Goal: Task Accomplishment & Management: Use online tool/utility

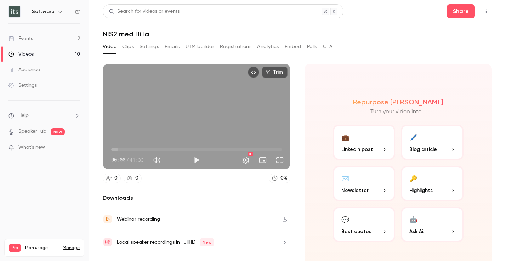
scroll to position [16, 0]
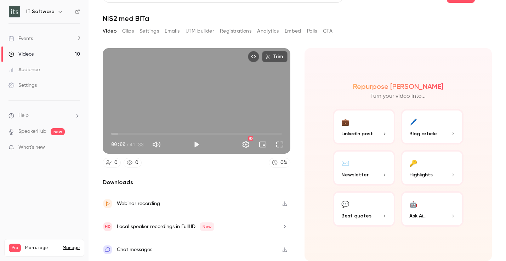
click at [294, 31] on button "Embed" at bounding box center [293, 30] width 17 height 11
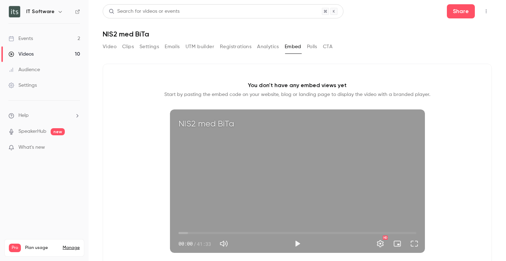
click at [112, 48] on button "Video" at bounding box center [110, 46] width 14 height 11
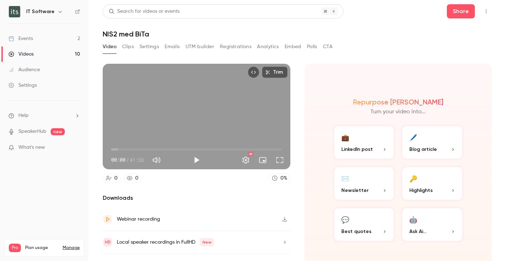
click at [274, 71] on button "Trim" at bounding box center [274, 72] width 25 height 11
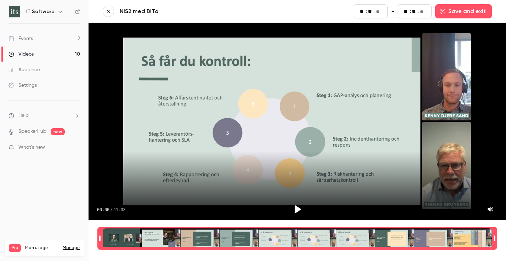
click at [113, 17] on header "NIS2 med BiTa Start ** : ** . ** - End ** : ** . ** Save and exit" at bounding box center [297, 11] width 389 height 14
click at [108, 12] on icon "button" at bounding box center [108, 11] width 5 height 5
